Goal: Task Accomplishment & Management: Complete application form

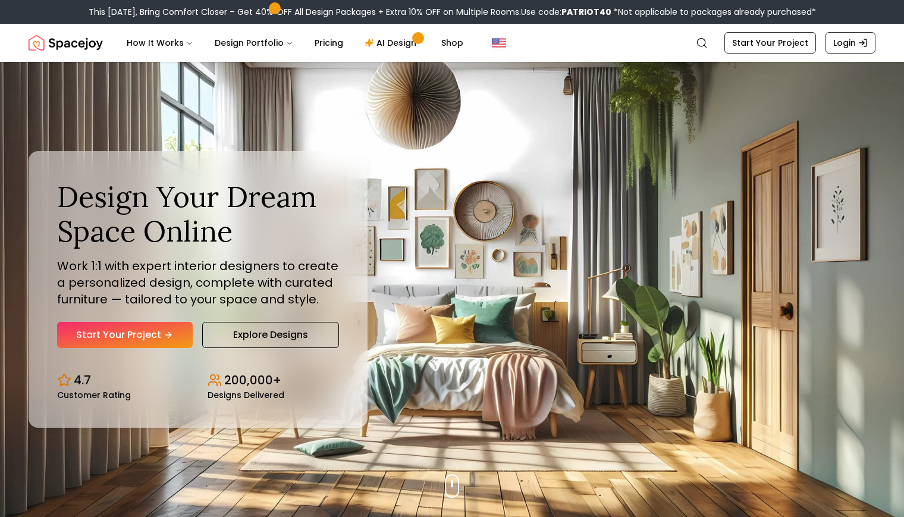
click at [267, 333] on link "Explore Designs" at bounding box center [270, 335] width 137 height 26
click at [126, 332] on link "Start Your Project" at bounding box center [125, 335] width 136 height 26
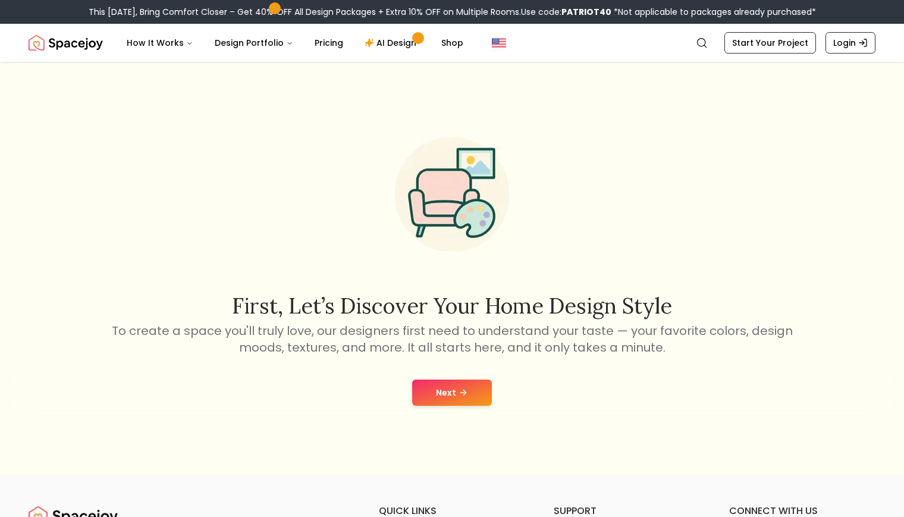
click at [449, 395] on button "Next" at bounding box center [452, 392] width 80 height 26
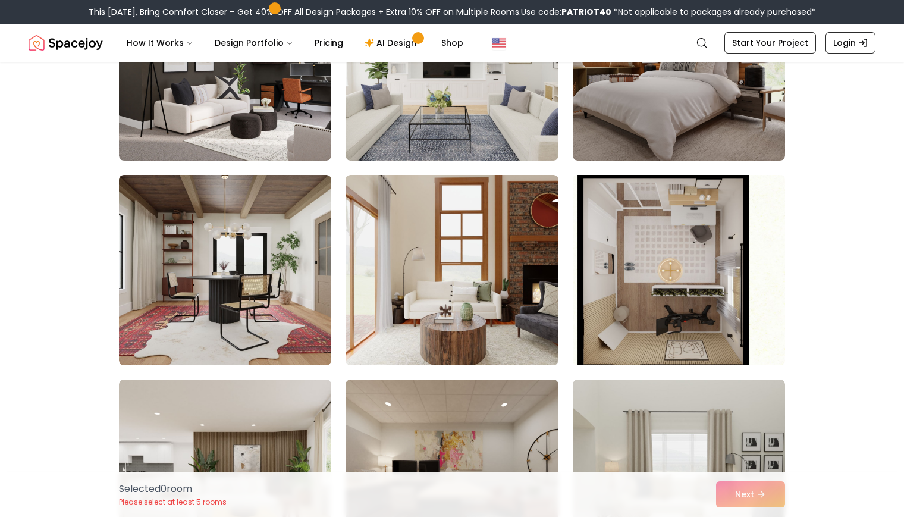
scroll to position [3153, 0]
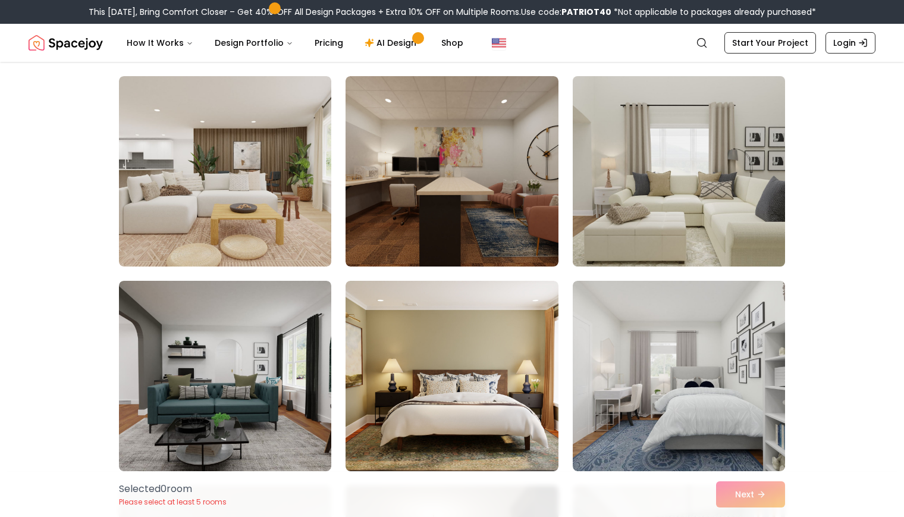
click at [687, 187] on img at bounding box center [678, 171] width 223 height 200
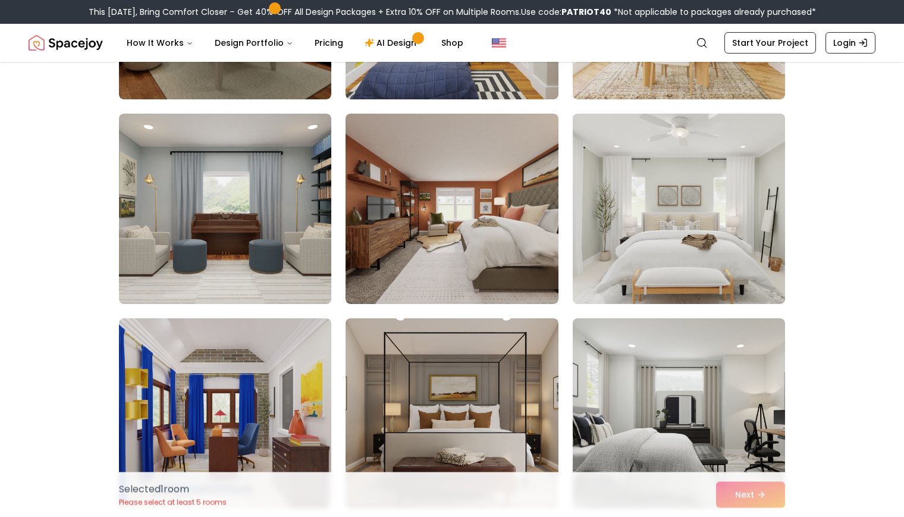
scroll to position [4729, 0]
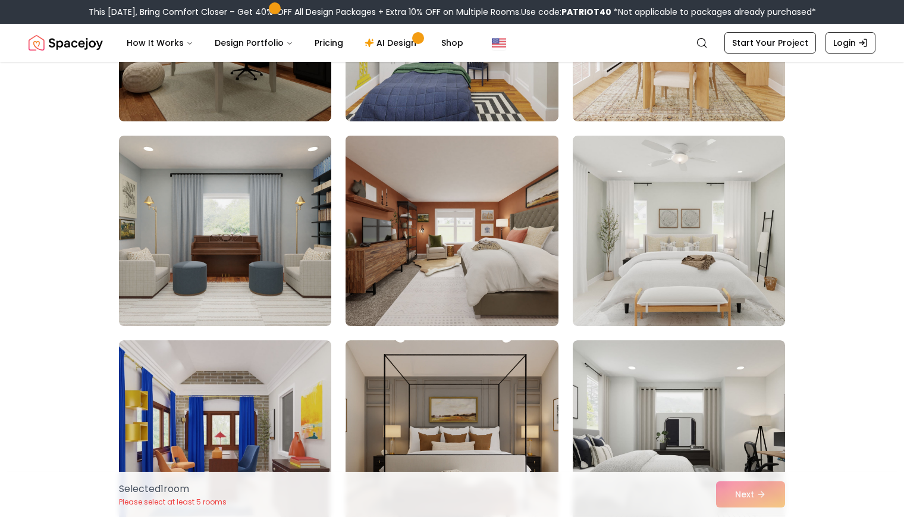
click at [492, 242] on img at bounding box center [451, 231] width 223 height 200
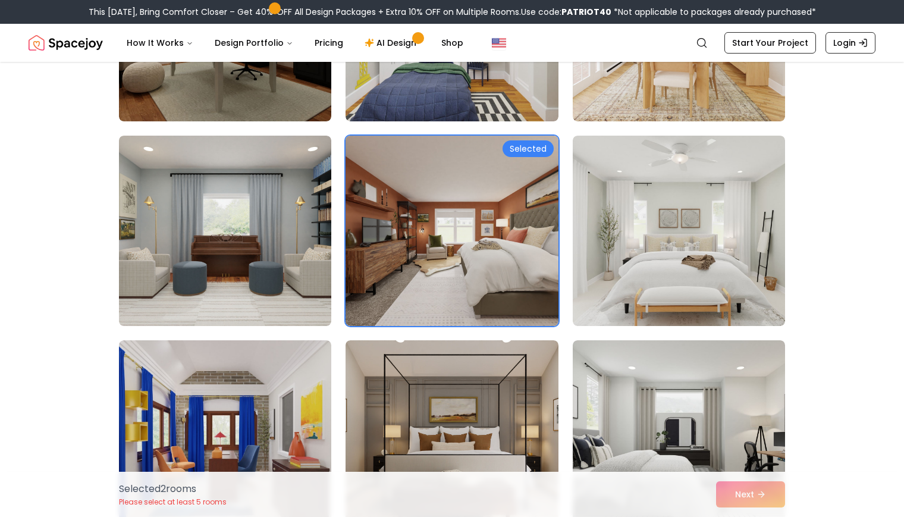
click at [505, 248] on img at bounding box center [451, 231] width 223 height 200
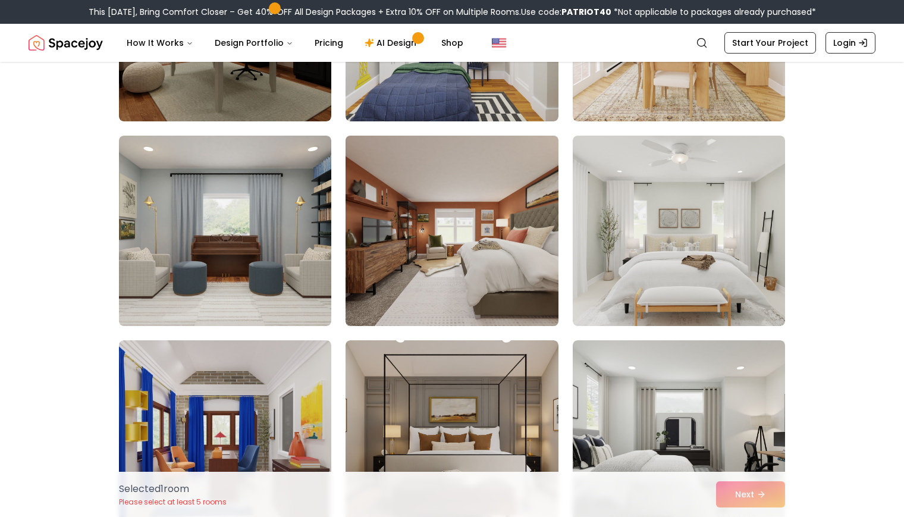
click at [457, 273] on img at bounding box center [451, 231] width 223 height 200
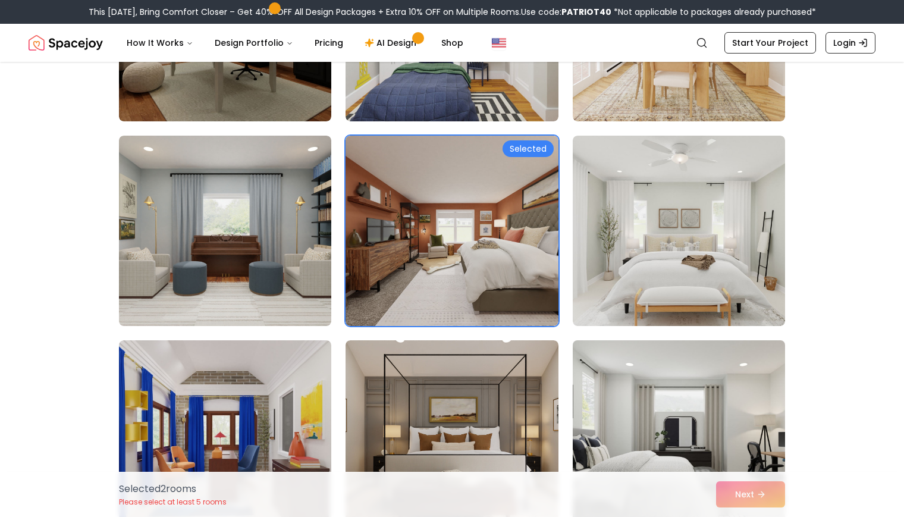
click at [700, 405] on img at bounding box center [678, 435] width 223 height 200
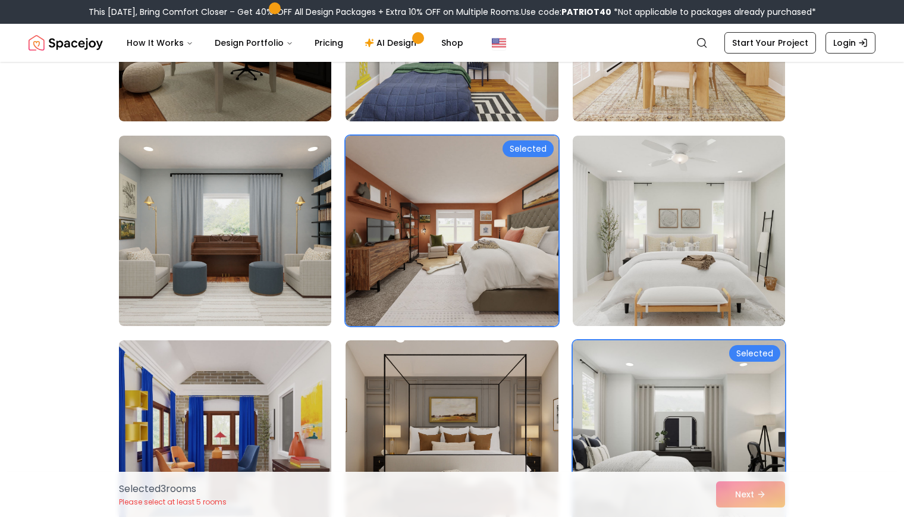
click at [700, 405] on img at bounding box center [678, 435] width 223 height 200
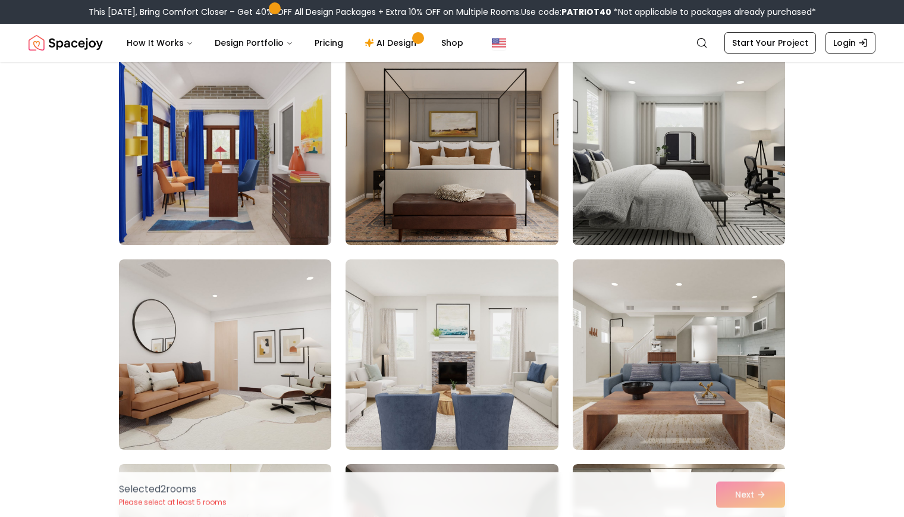
scroll to position [4972, 0]
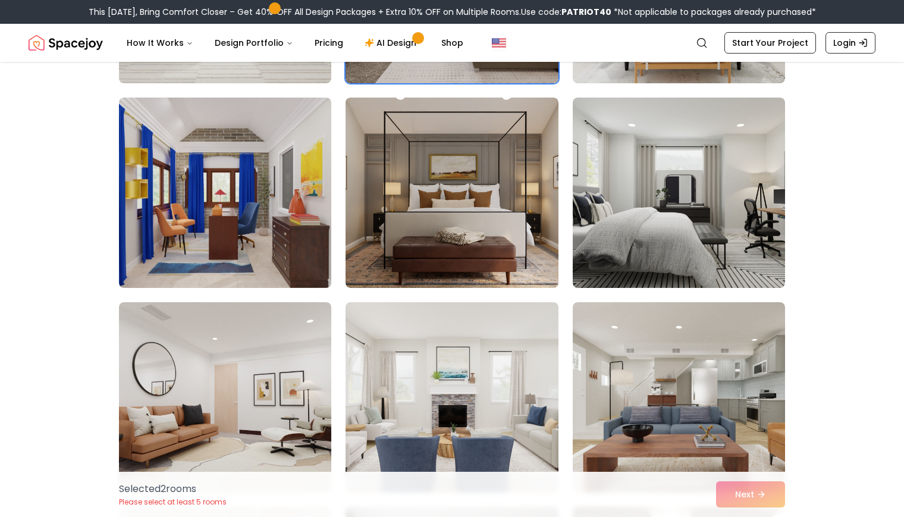
scroll to position [811, 0]
